Goal: Information Seeking & Learning: Understand process/instructions

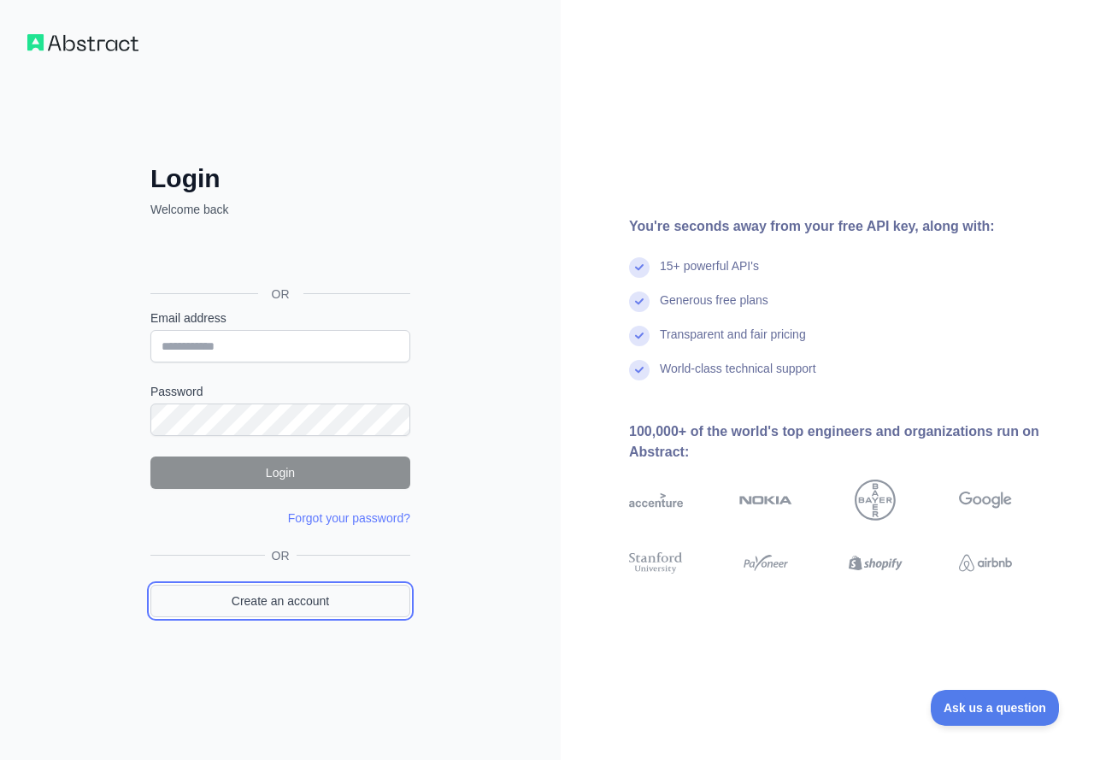
click at [362, 601] on link "Create an account" at bounding box center [280, 601] width 260 height 32
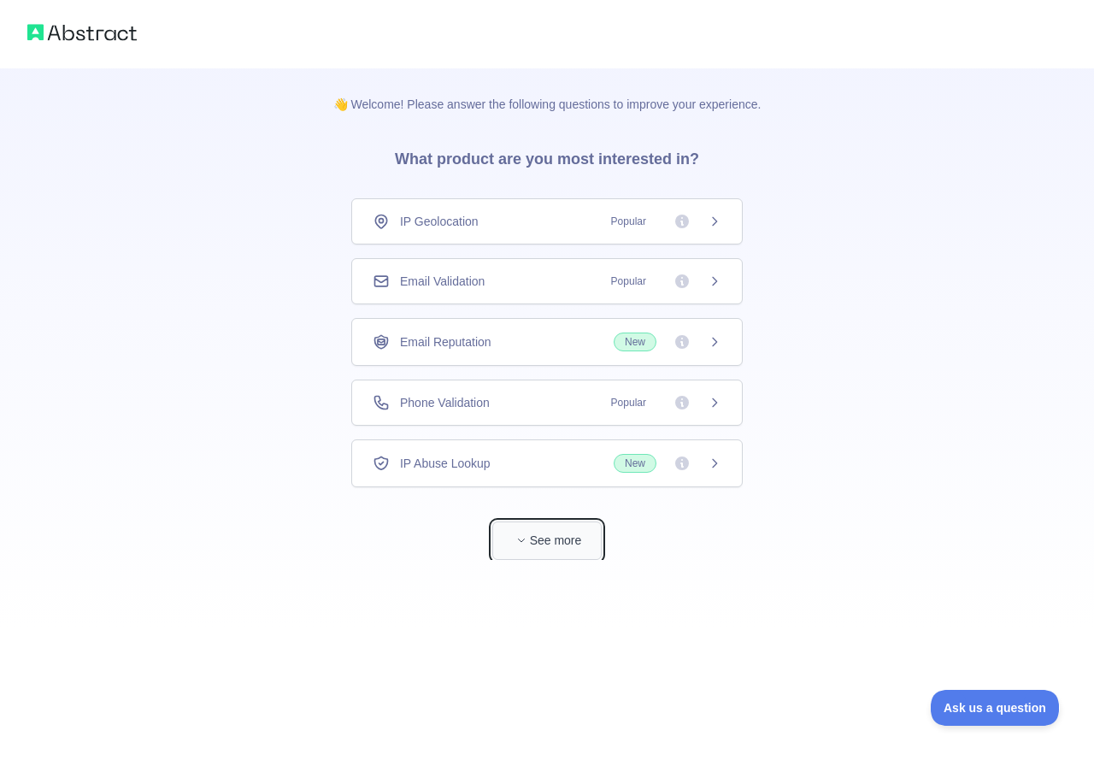
click at [553, 546] on button "See more" at bounding box center [546, 540] width 109 height 38
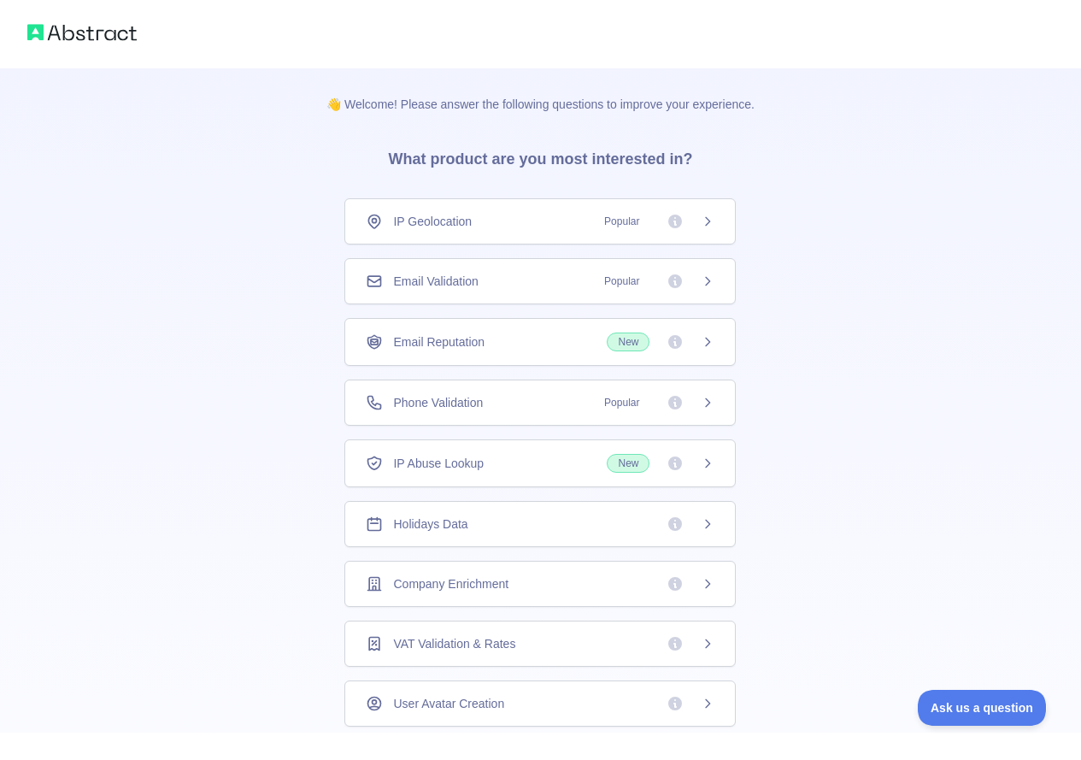
click at [589, 516] on div "Holidays Data" at bounding box center [540, 523] width 349 height 17
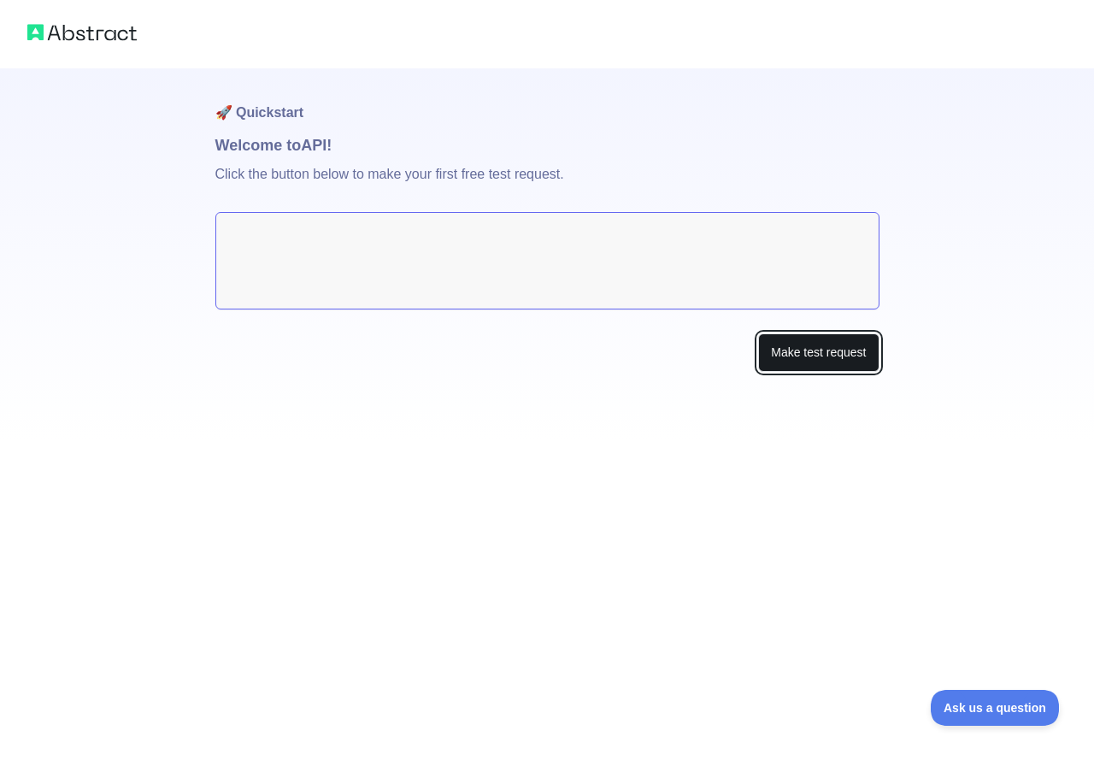
click at [850, 354] on button "Make test request" at bounding box center [818, 352] width 121 height 38
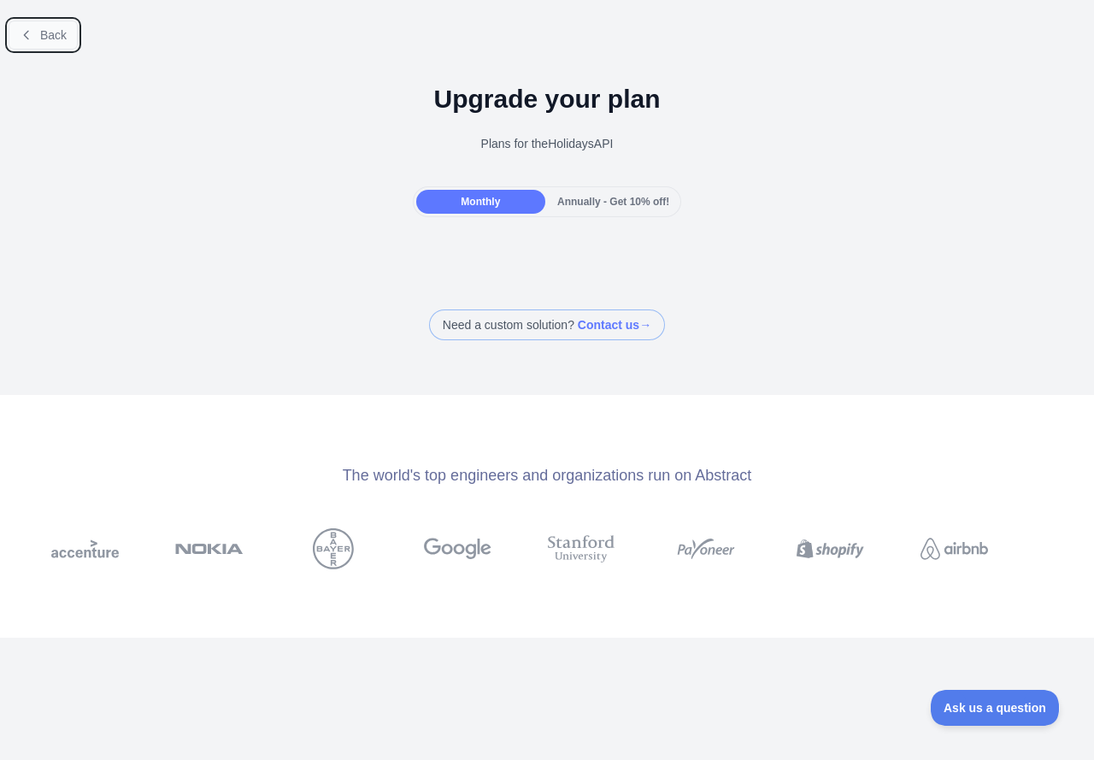
click at [59, 41] on span "Back" at bounding box center [53, 35] width 26 height 14
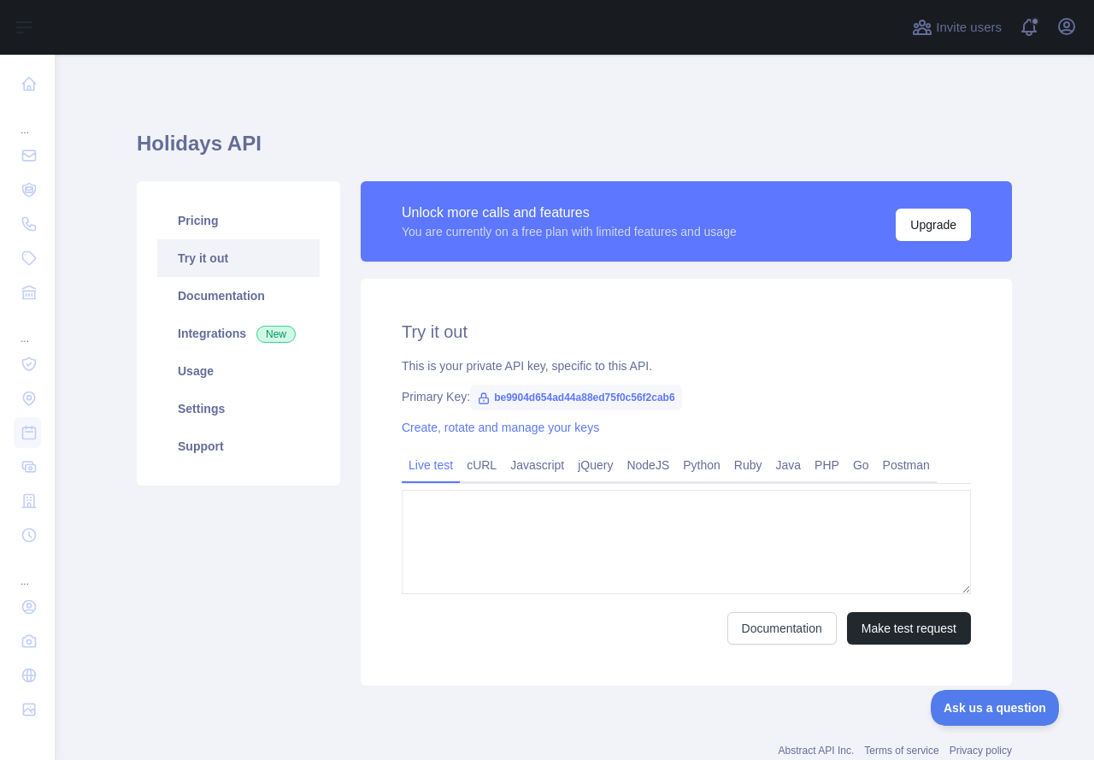
type textarea "**********"
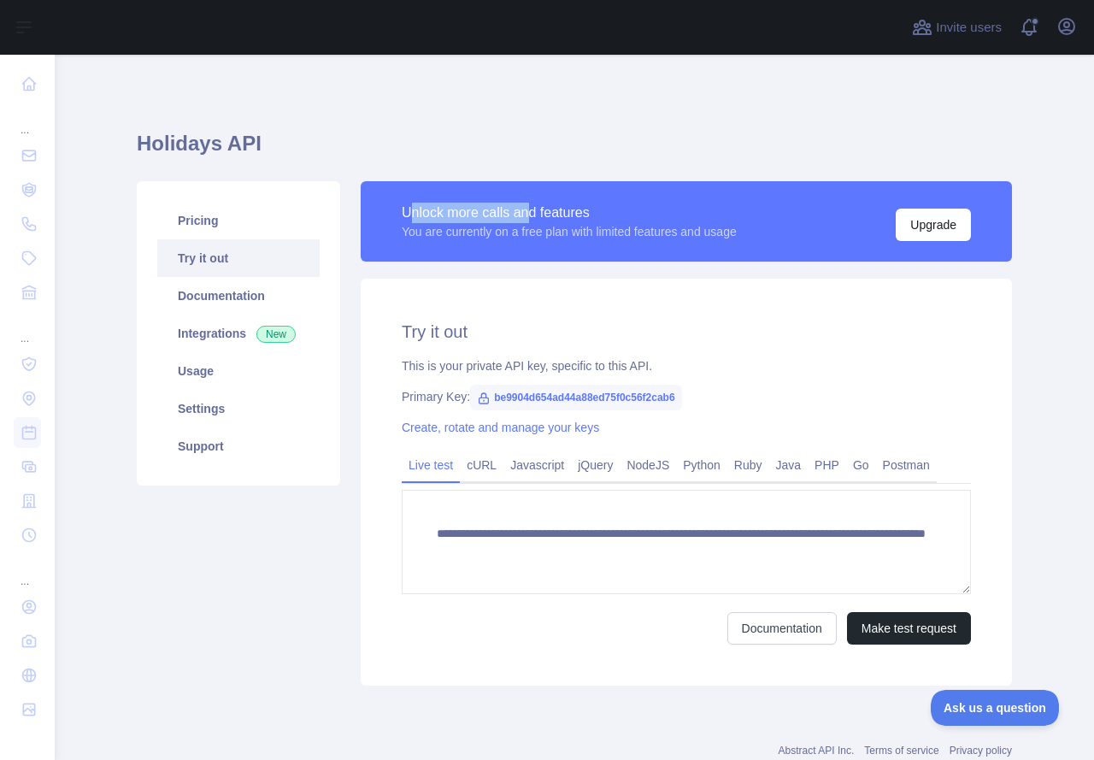
drag, startPoint x: 404, startPoint y: 212, endPoint x: 522, endPoint y: 217, distance: 118.1
click at [522, 217] on div "Unlock more calls and features" at bounding box center [569, 213] width 335 height 21
drag, startPoint x: 433, startPoint y: 248, endPoint x: 506, endPoint y: 258, distance: 73.4
click at [512, 249] on div "Unlock more calls and features You are currently on a free plan with limited fe…" at bounding box center [686, 221] width 651 height 80
click at [882, 456] on link "Postman" at bounding box center [906, 464] width 61 height 27
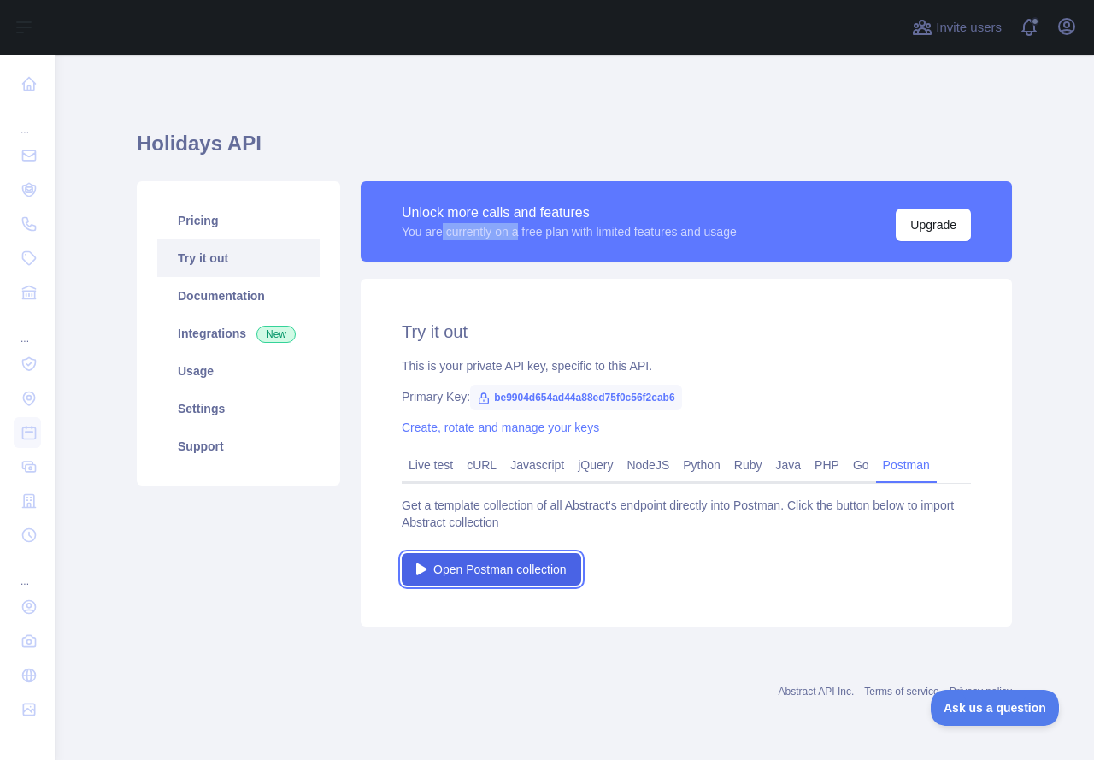
click at [486, 569] on span "Open Postman collection" at bounding box center [499, 569] width 133 height 17
click at [502, 396] on span "be9904d654ad44a88ed75f0c56f2cab6" at bounding box center [576, 398] width 212 height 26
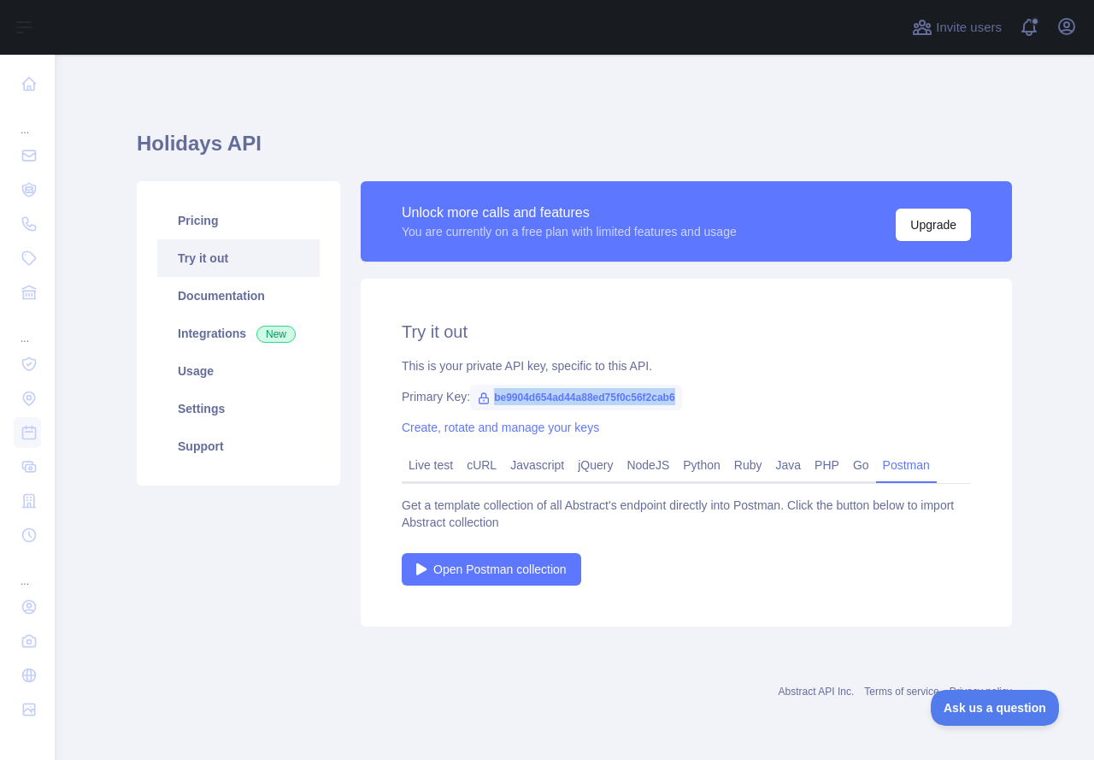
click at [502, 396] on span "be9904d654ad44a88ed75f0c56f2cab6" at bounding box center [576, 398] width 212 height 26
copy span "be9904d654ad44a88ed75f0c56f2cab6"
click at [548, 465] on link "Javascript" at bounding box center [537, 464] width 68 height 27
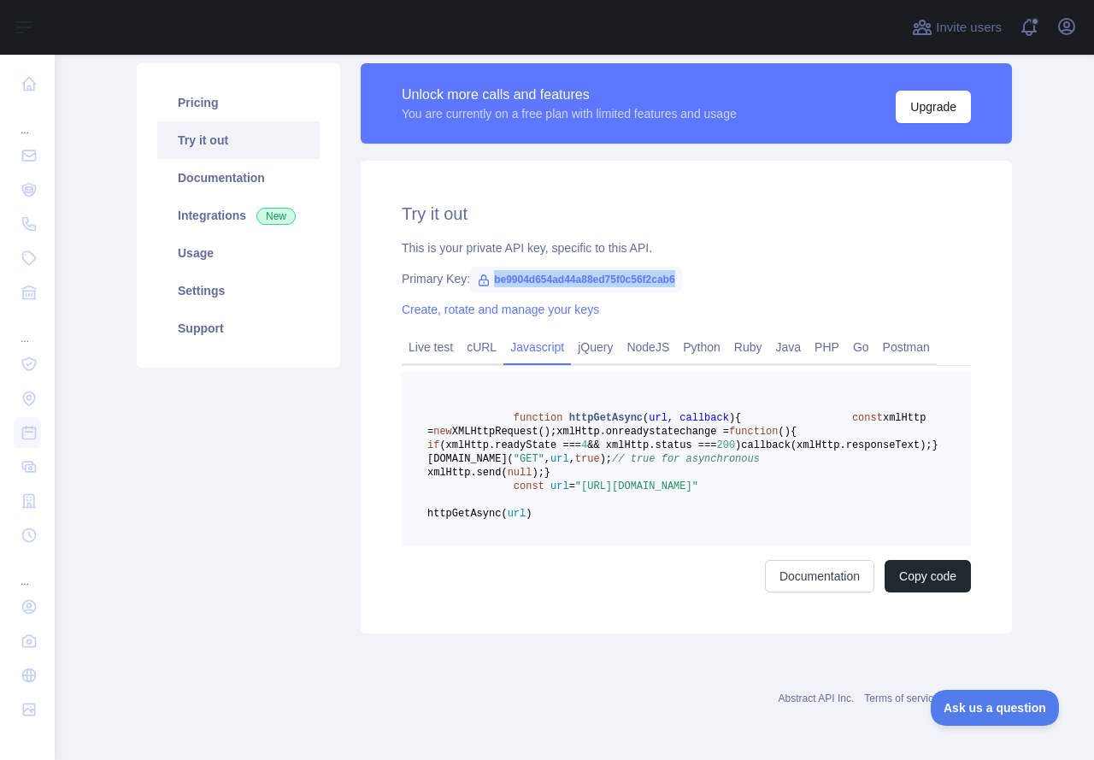
scroll to position [171, 0]
click at [698, 333] on link "Python" at bounding box center [701, 346] width 51 height 27
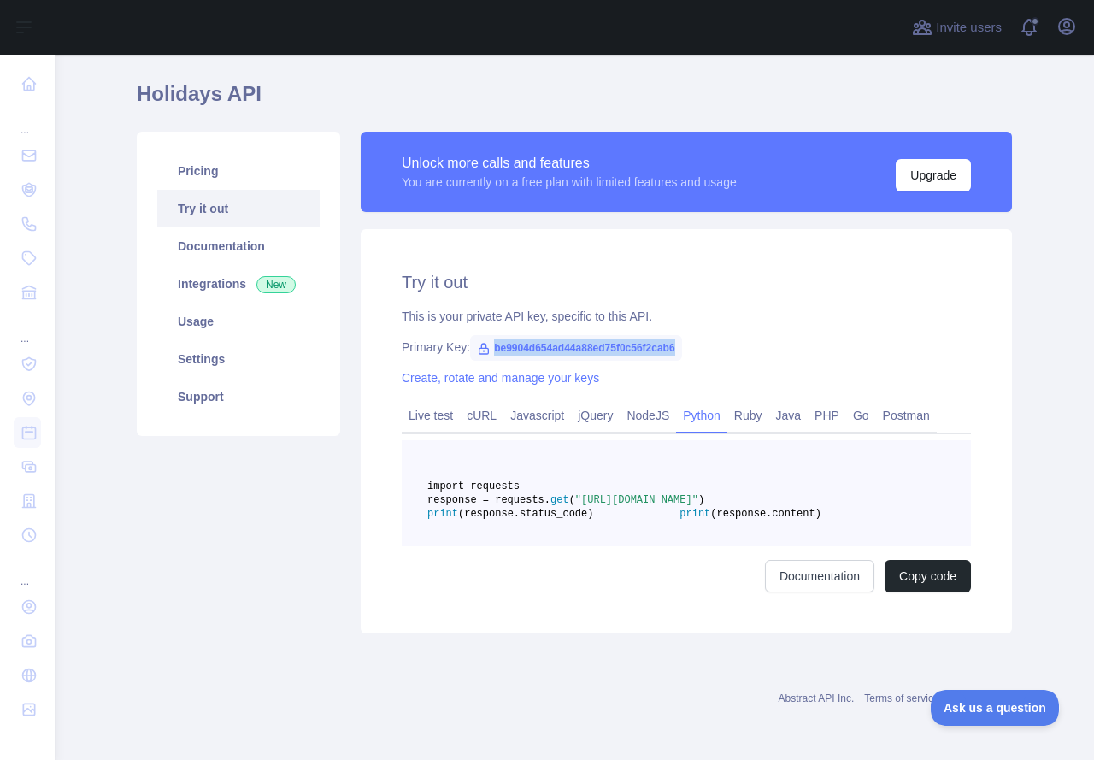
drag, startPoint x: 645, startPoint y: 486, endPoint x: 859, endPoint y: 485, distance: 213.7
click at [698, 494] on span ""[URL][DOMAIN_NAME]"" at bounding box center [636, 500] width 123 height 12
copy span "&country=US&year=2025&month=12&day=25"
click at [831, 581] on link "Documentation" at bounding box center [819, 576] width 109 height 32
click at [575, 494] on span ""[URL][DOMAIN_NAME]"" at bounding box center [636, 500] width 123 height 12
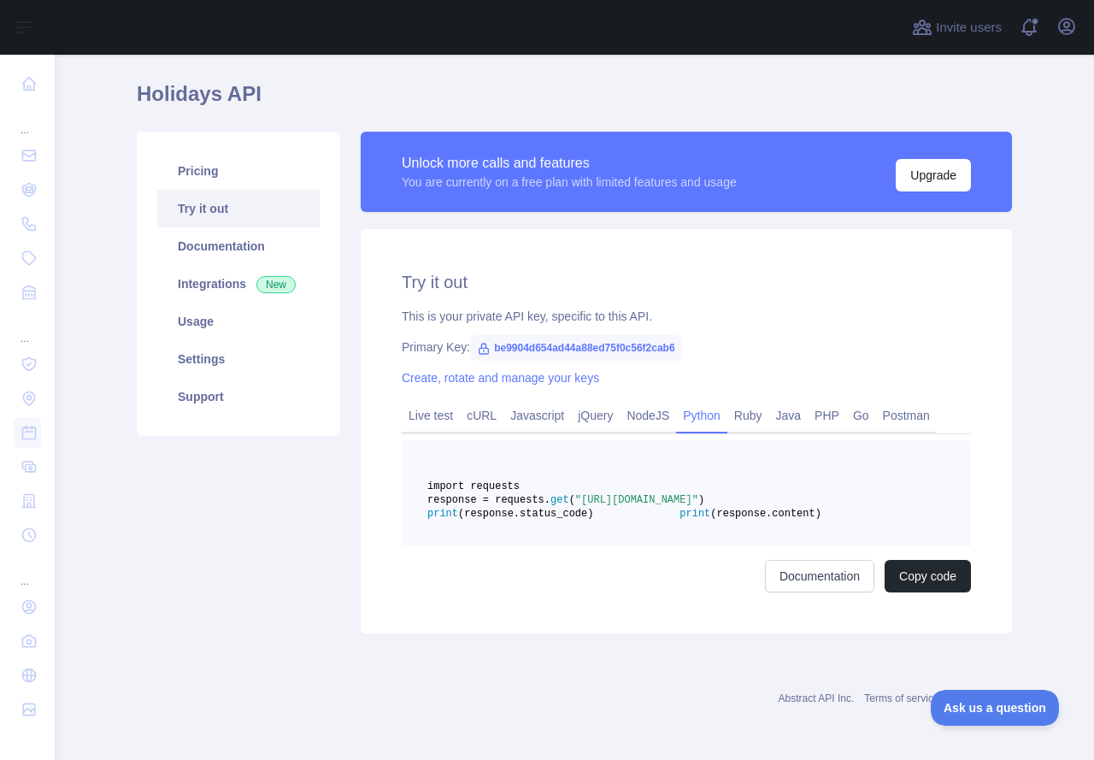
click at [575, 494] on span ""[URL][DOMAIN_NAME]"" at bounding box center [636, 500] width 123 height 12
click at [643, 494] on span ""[URL][DOMAIN_NAME]"" at bounding box center [636, 500] width 123 height 12
